Goal: Task Accomplishment & Management: Use online tool/utility

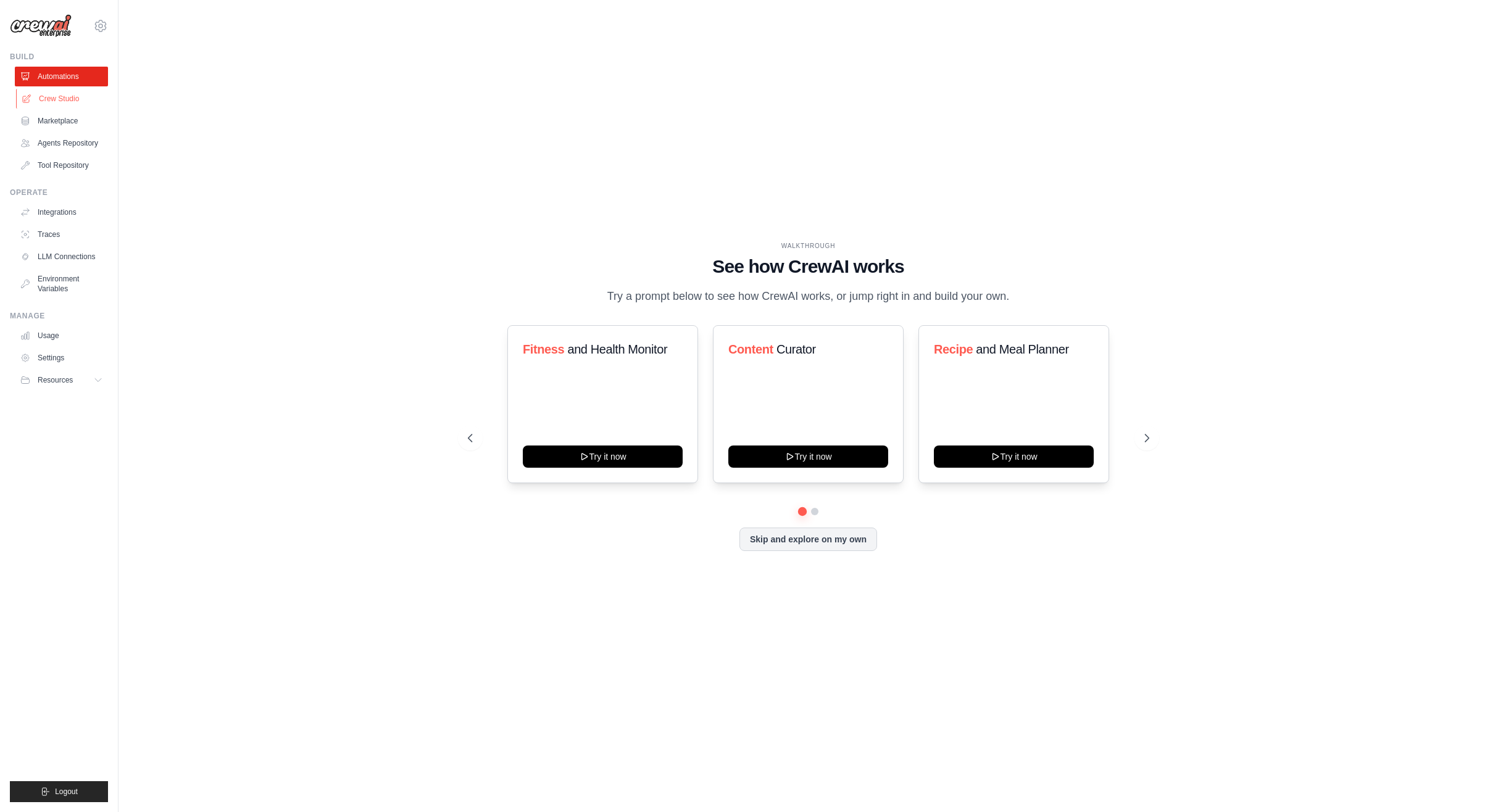
click at [45, 103] on link "Crew Studio" at bounding box center [62, 99] width 94 height 20
click at [75, 92] on link "Crew Studio" at bounding box center [62, 99] width 94 height 20
click at [70, 65] on div "Build Automations Crew Studio Marketplace Agents Repository" at bounding box center [59, 113] width 98 height 124
click at [69, 73] on link "Automations" at bounding box center [62, 77] width 94 height 20
click at [810, 512] on div at bounding box center [808, 511] width 681 height 7
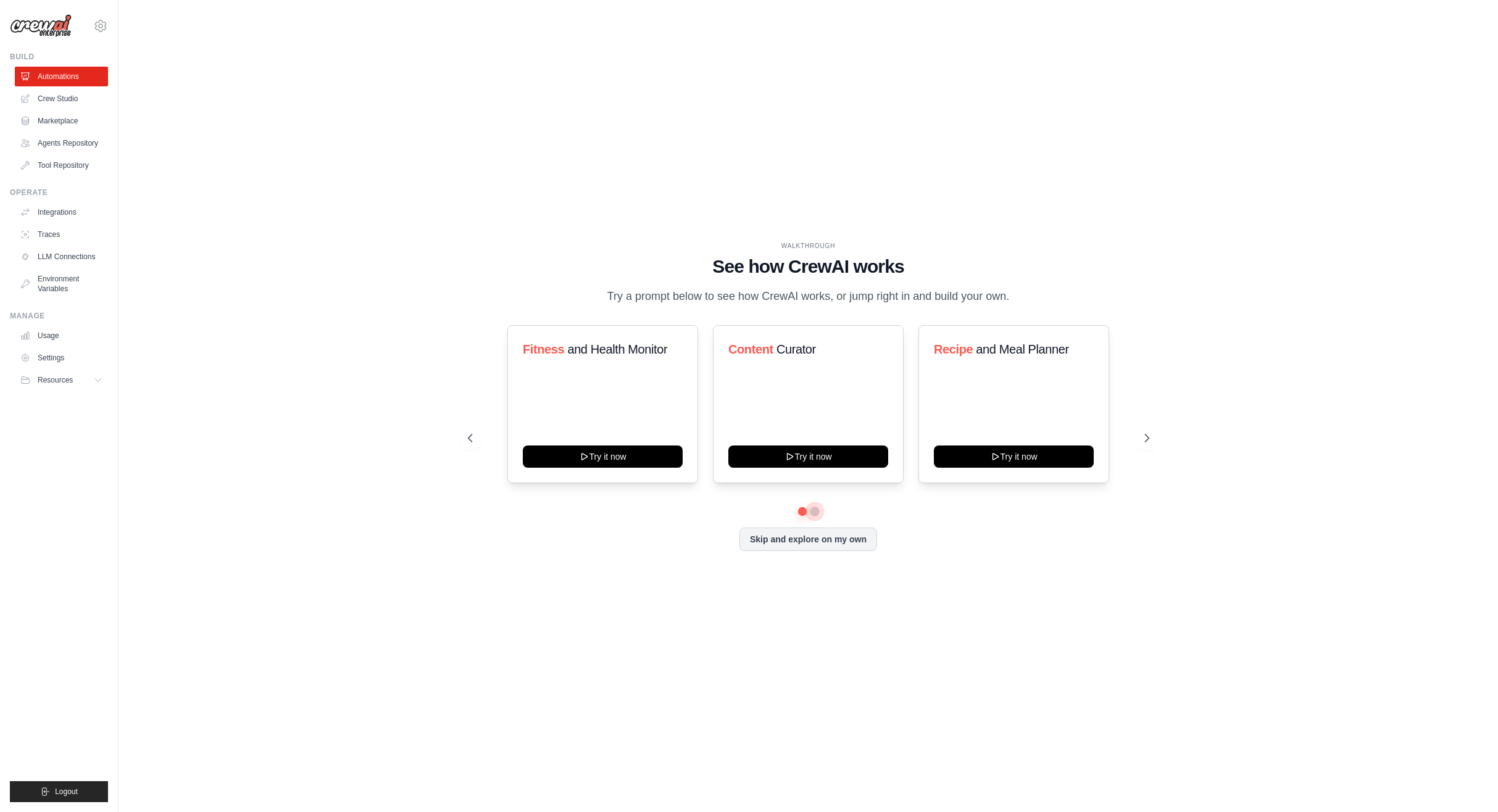
click at [815, 510] on button at bounding box center [814, 511] width 10 height 10
